Goal: Information Seeking & Learning: Understand process/instructions

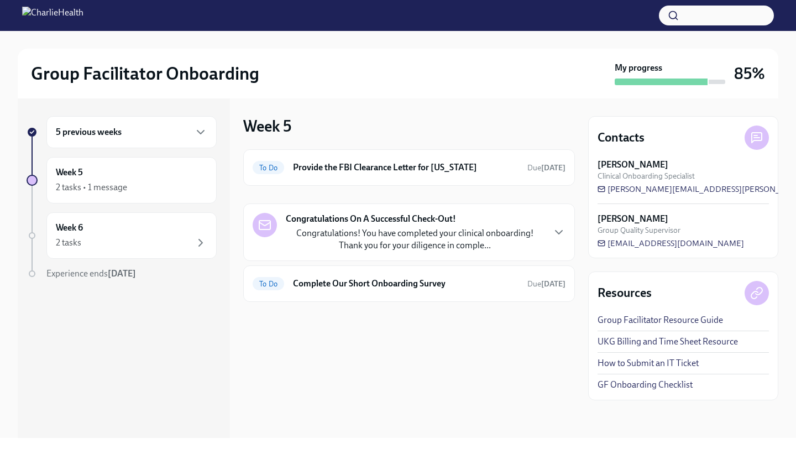
click at [164, 144] on div "5 previous weeks" at bounding box center [131, 132] width 170 height 32
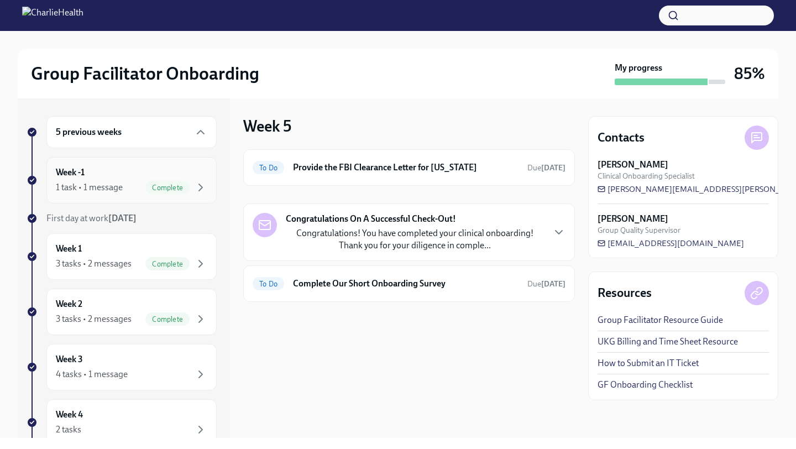
click at [127, 179] on div "Week -1 1 task • 1 message Complete" at bounding box center [132, 180] width 152 height 28
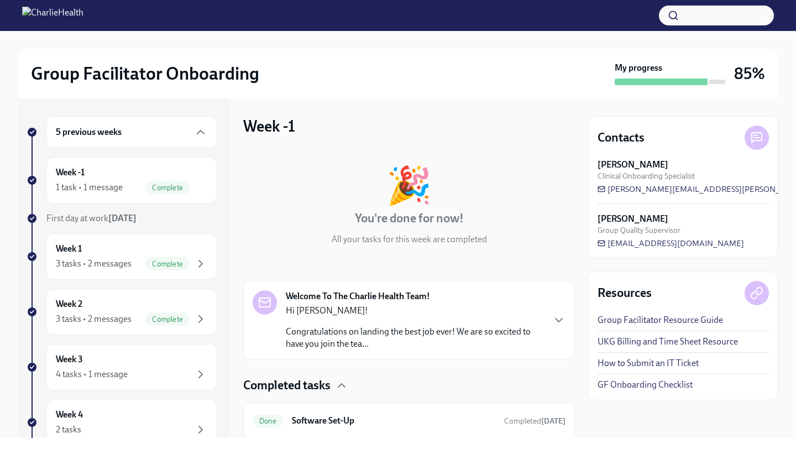
scroll to position [37, 0]
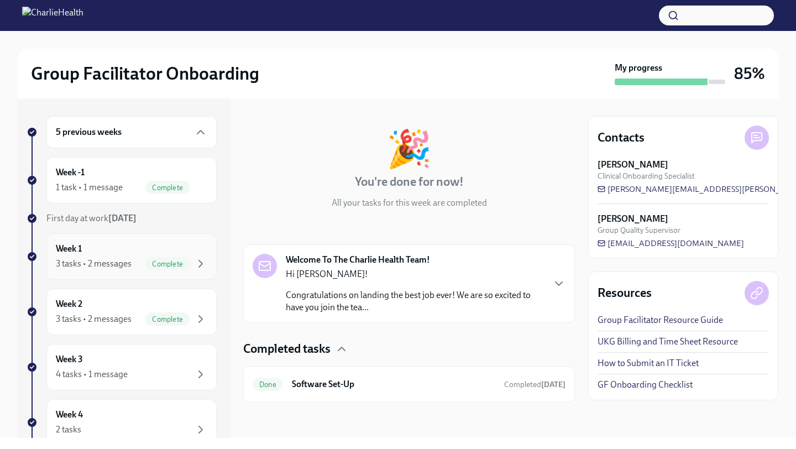
click at [133, 246] on div "Week 1 3 tasks • 2 messages Complete" at bounding box center [132, 257] width 152 height 28
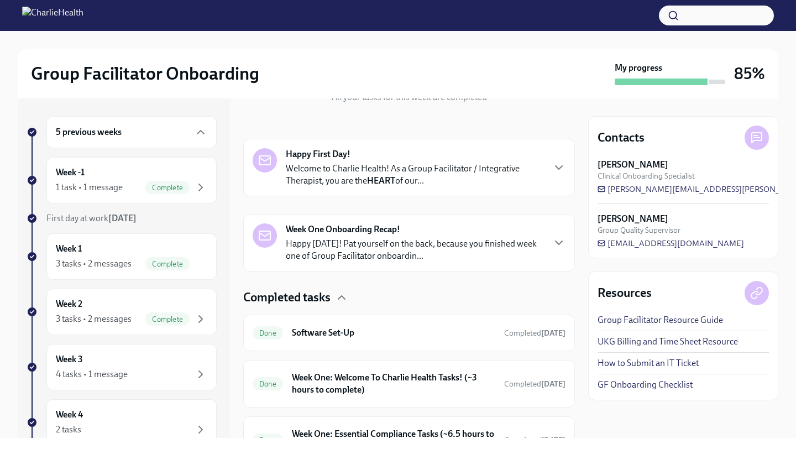
scroll to position [204, 0]
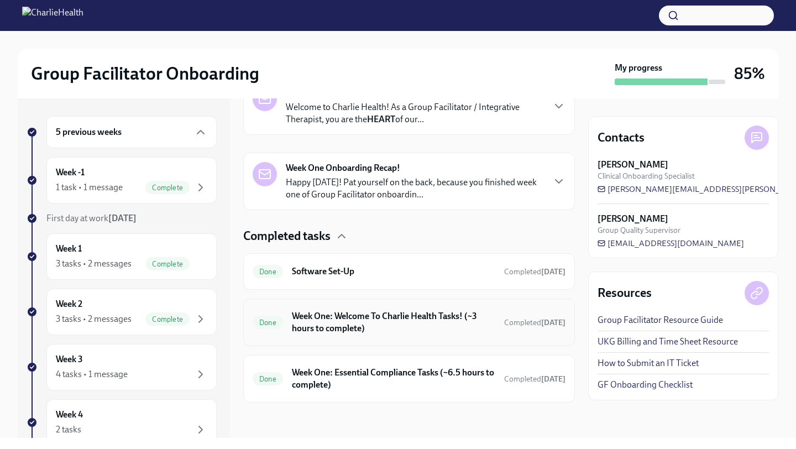
click at [385, 324] on h6 "Week One: Welcome To Charlie Health Tasks! (~3 hours to complete)" at bounding box center [394, 322] width 204 height 24
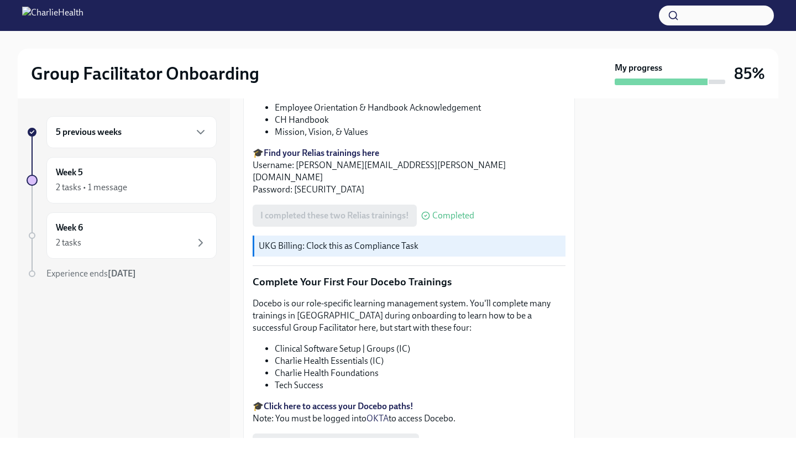
scroll to position [1406, 0]
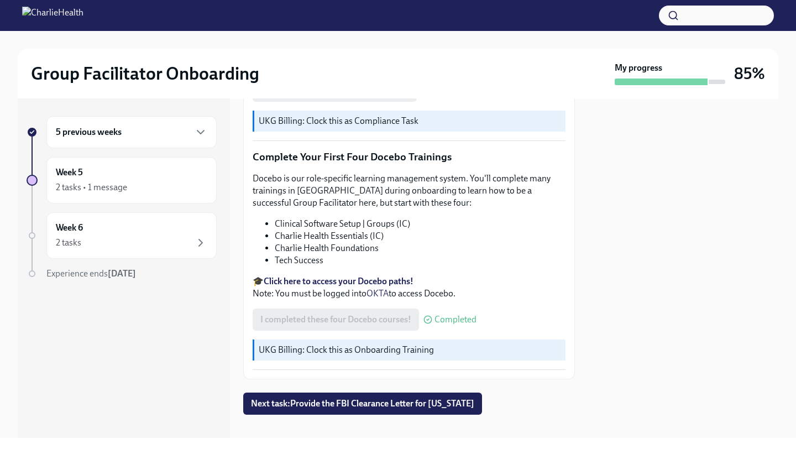
click at [158, 139] on div "5 previous weeks" at bounding box center [131, 132] width 170 height 32
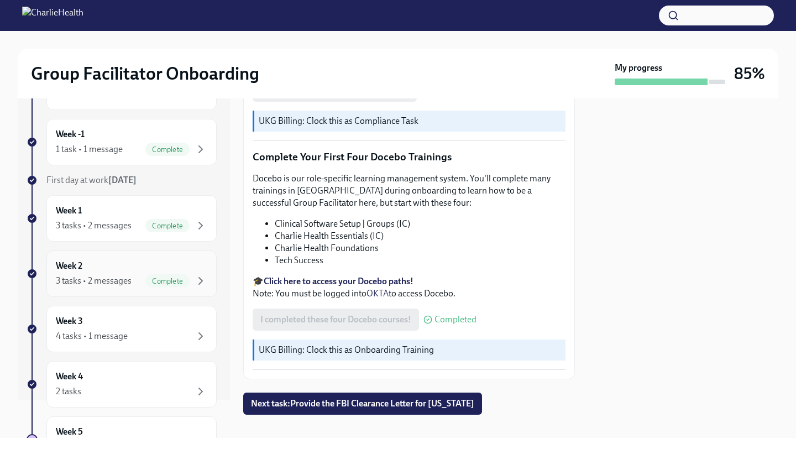
scroll to position [53, 0]
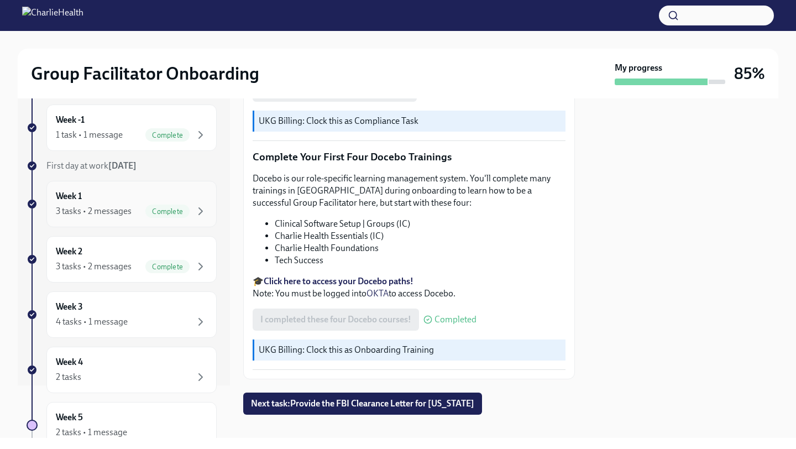
click at [127, 195] on div "Week 1 3 tasks • 2 messages Complete" at bounding box center [132, 204] width 152 height 28
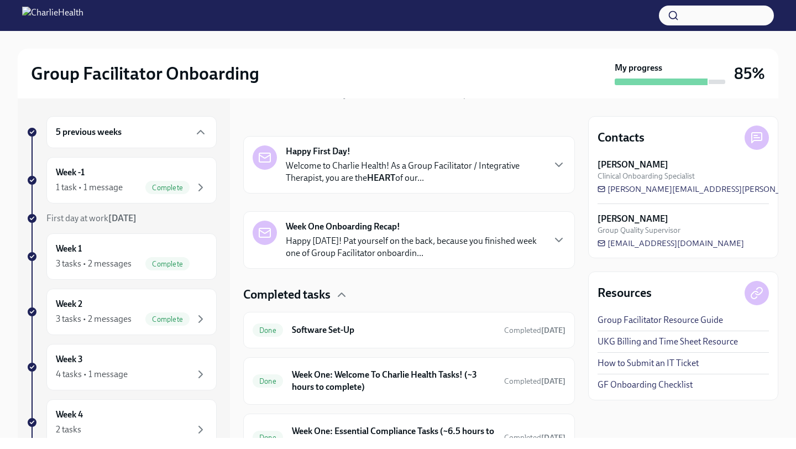
scroll to position [204, 0]
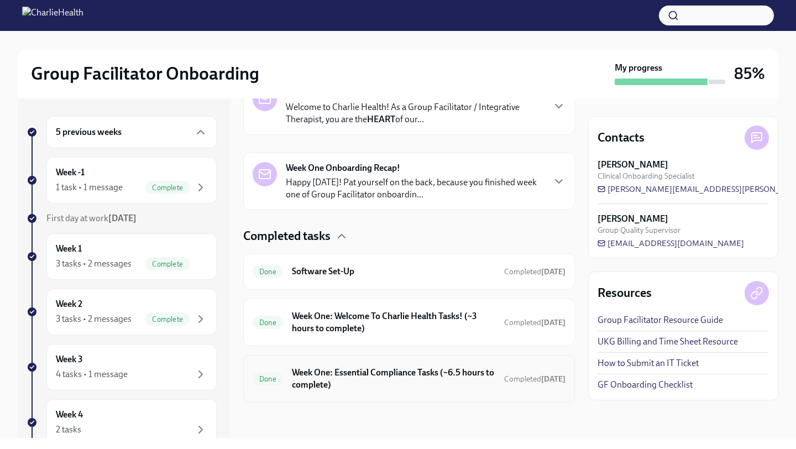
click at [402, 384] on h6 "Week One: Essential Compliance Tasks (~6.5 hours to complete)" at bounding box center [394, 379] width 204 height 24
